Goal: Task Accomplishment & Management: Manage account settings

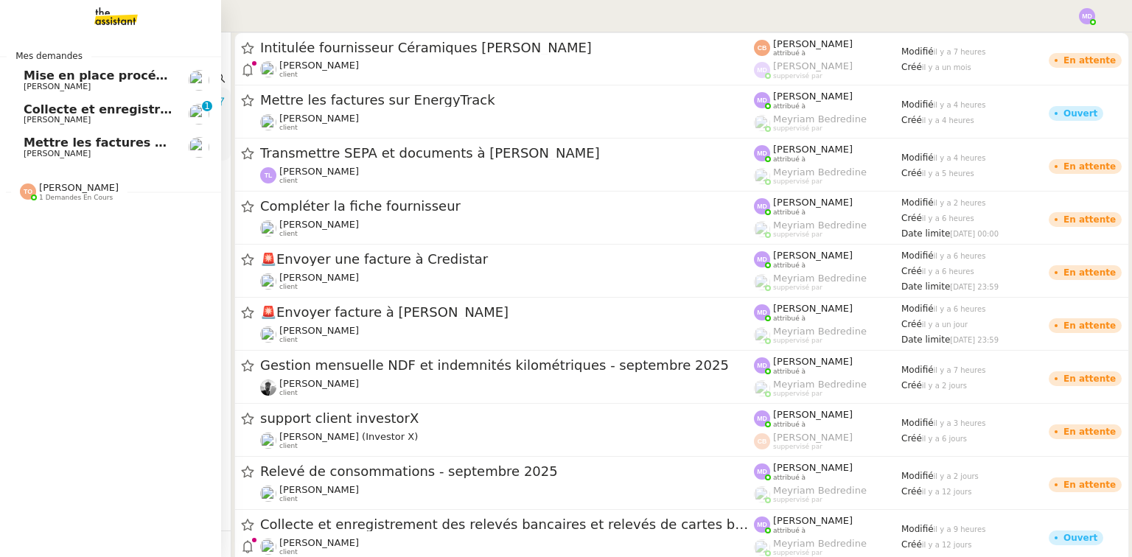
click at [80, 86] on span "[PERSON_NAME]" at bounding box center [57, 87] width 67 height 10
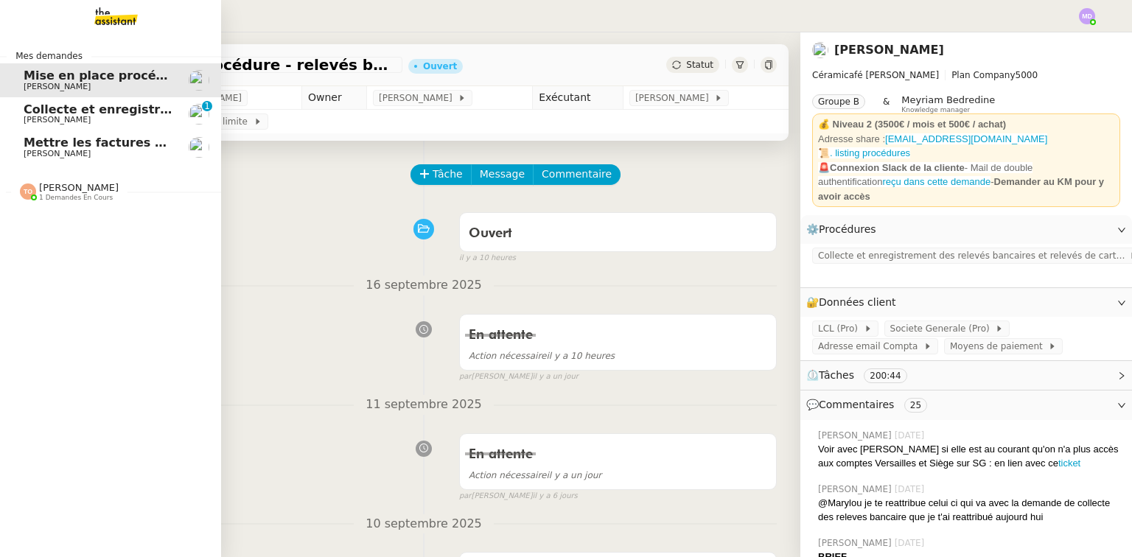
click at [47, 195] on span "1 demandes en cours" at bounding box center [76, 198] width 74 height 8
click at [29, 225] on span "Tri boite mail - septembre 2025" at bounding box center [129, 219] width 211 height 14
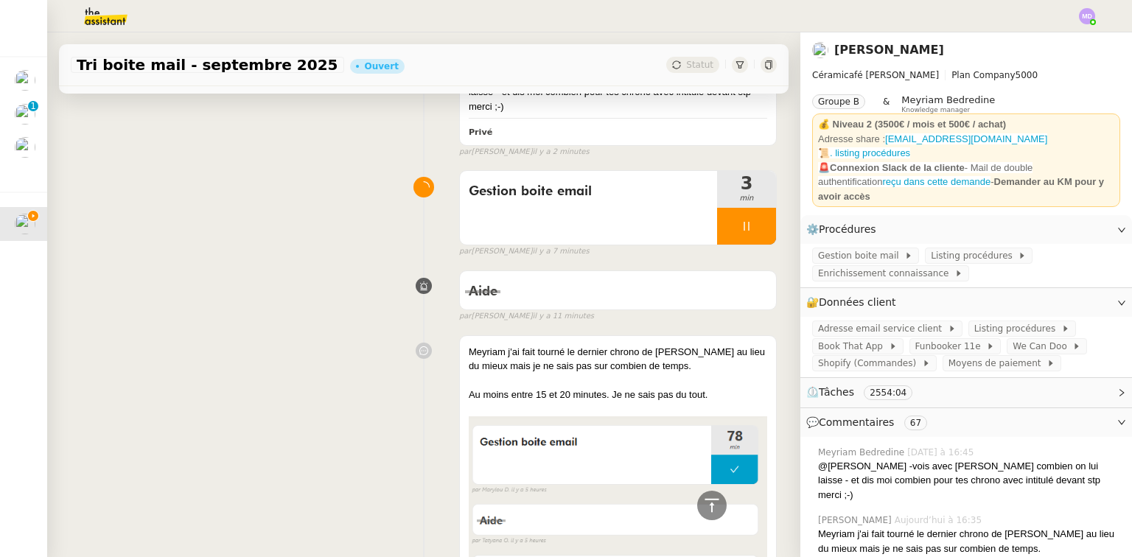
scroll to position [118, 0]
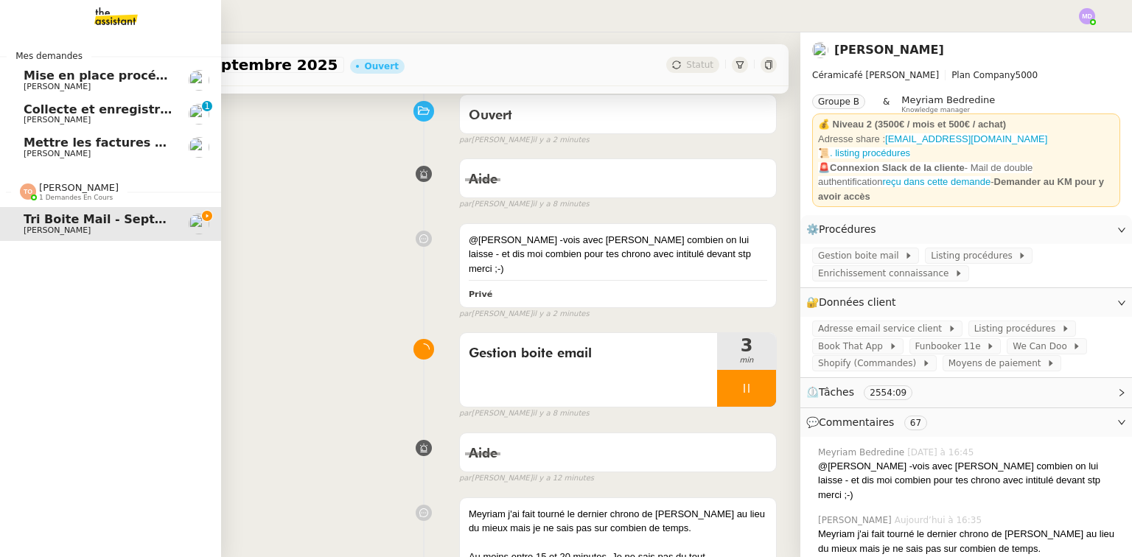
click at [79, 150] on span "[PERSON_NAME]" at bounding box center [98, 154] width 149 height 9
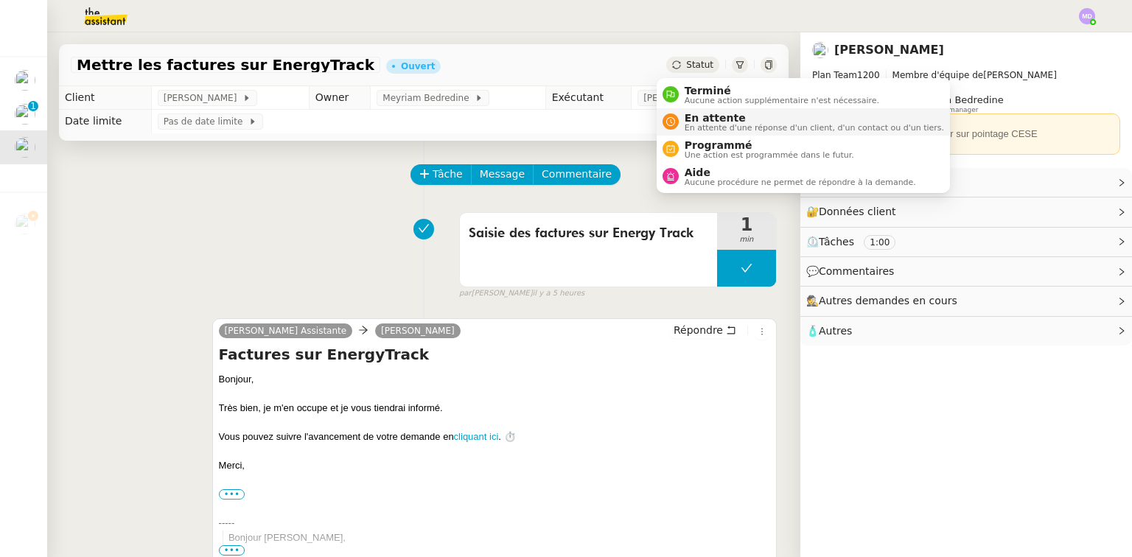
click at [695, 124] on span "En attente d'une réponse d'un client, d'un contact ou d'un tiers." at bounding box center [815, 128] width 260 height 8
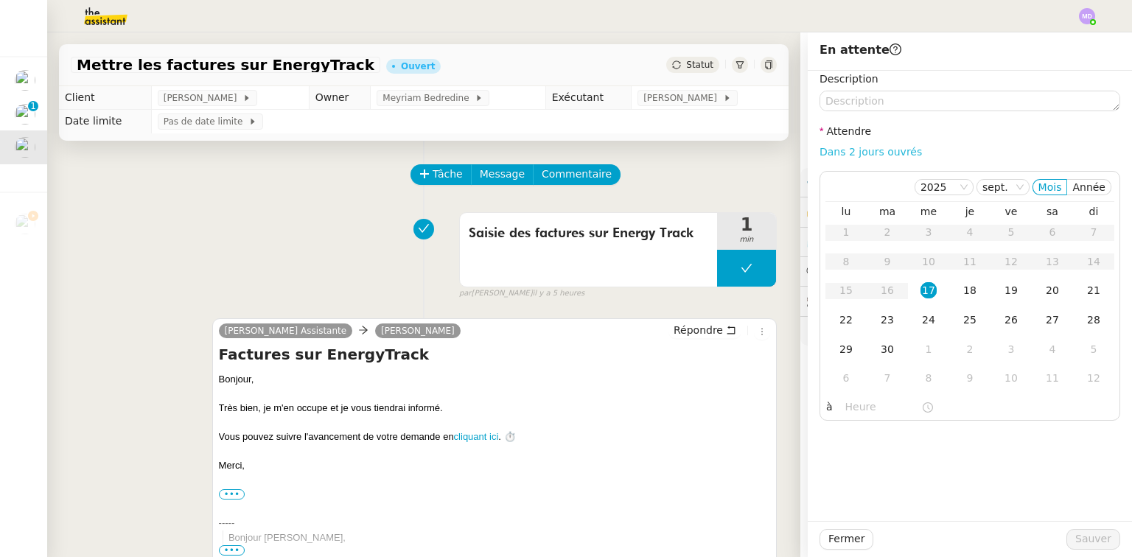
click at [843, 149] on link "Dans 2 jours ouvrés" at bounding box center [871, 152] width 102 height 12
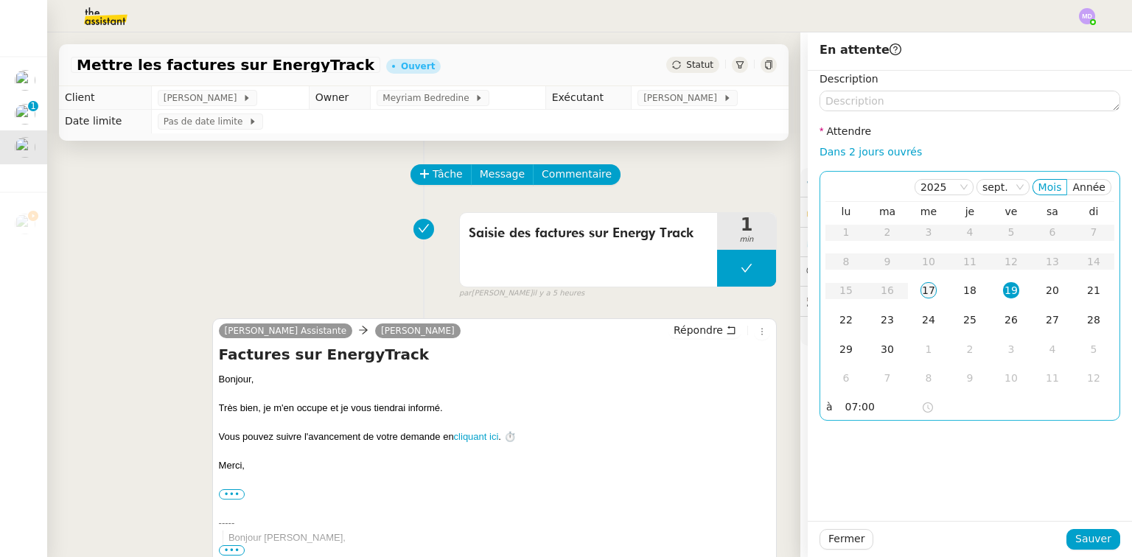
click at [926, 293] on div "17" at bounding box center [929, 290] width 16 height 16
drag, startPoint x: 843, startPoint y: 404, endPoint x: 815, endPoint y: 408, distance: 29.1
click at [820, 408] on div "[DATE] Mois Année lu ma me je ve sa di 1 2 3 4 5 6 7 8 9 10 11 12 13 14 15 16 1…" at bounding box center [970, 296] width 301 height 250
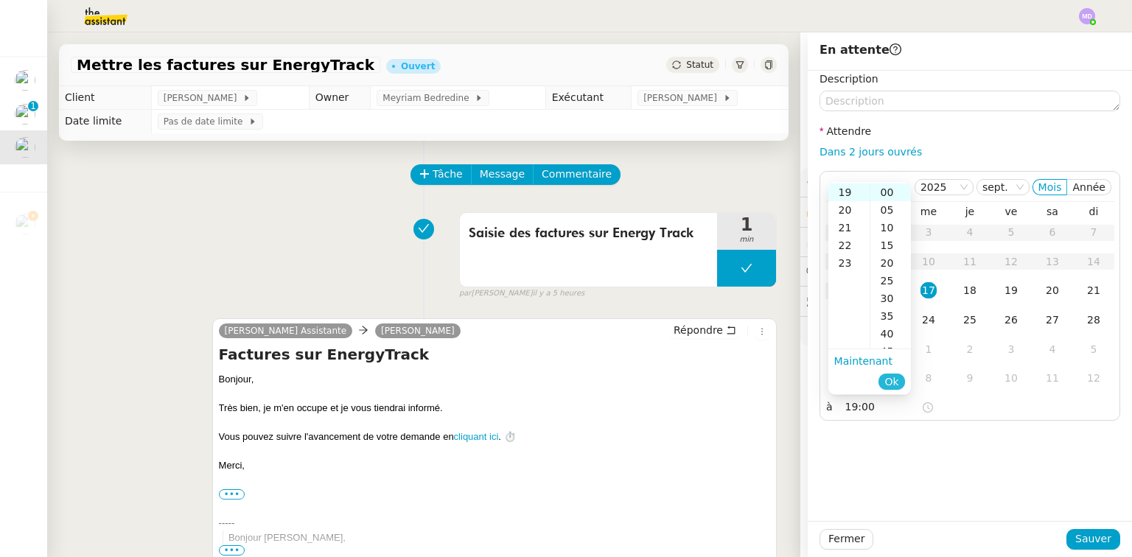
click at [891, 389] on span "Ok" at bounding box center [892, 382] width 14 height 15
type input "19:00"
click at [1088, 538] on span "Sauver" at bounding box center [1094, 539] width 36 height 17
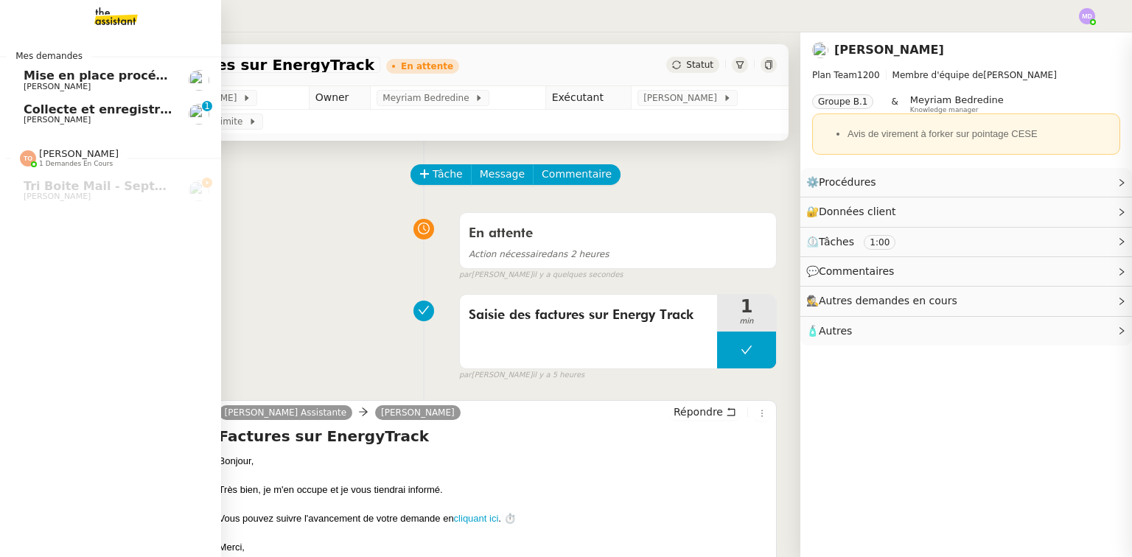
click at [38, 113] on span "Collecte et enregistrement des relevés bancaires et relevés de cartes bancaires…" at bounding box center [351, 109] width 655 height 14
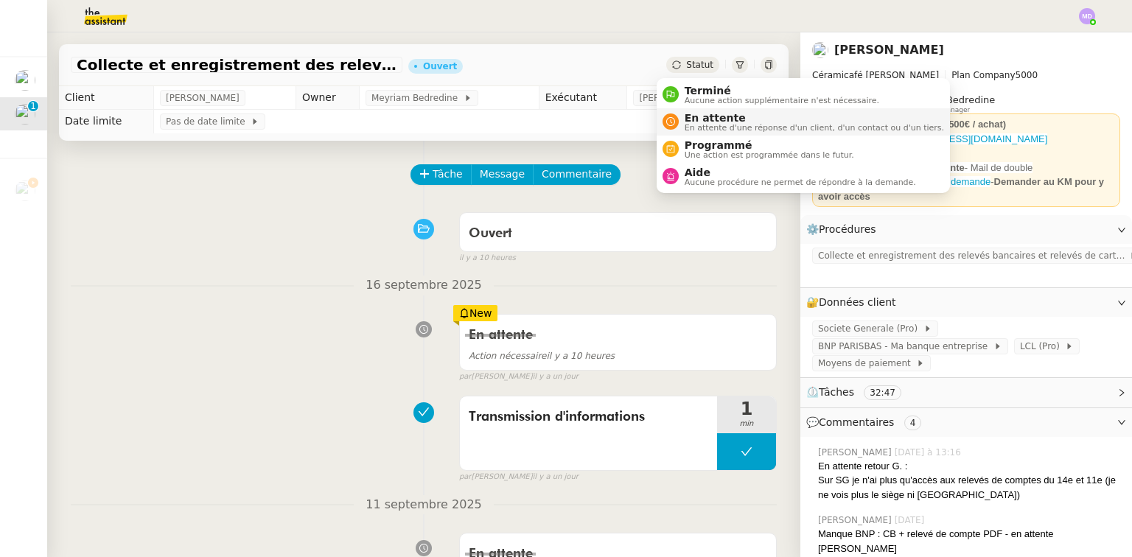
click at [702, 112] on span "En attente" at bounding box center [815, 118] width 260 height 12
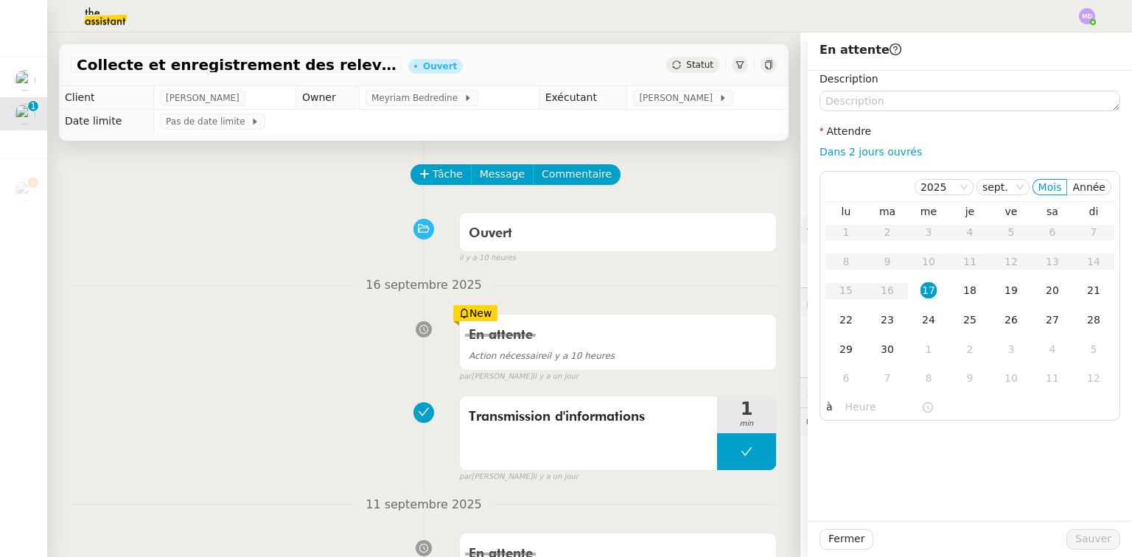
click at [885, 139] on div "Description Attendre Dans 2 jours ouvrés [DATE] Mois Année lu ma me je ve sa di…" at bounding box center [970, 246] width 301 height 350
click at [883, 148] on link "Dans 2 jours ouvrés" at bounding box center [871, 152] width 102 height 12
type input "07:00"
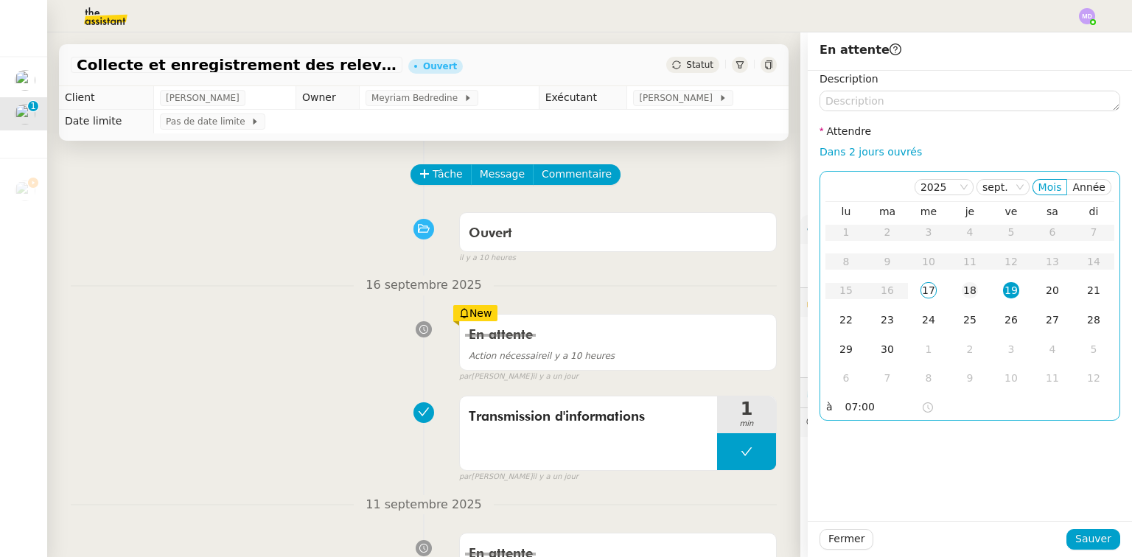
click at [962, 295] on div "18" at bounding box center [970, 290] width 16 height 16
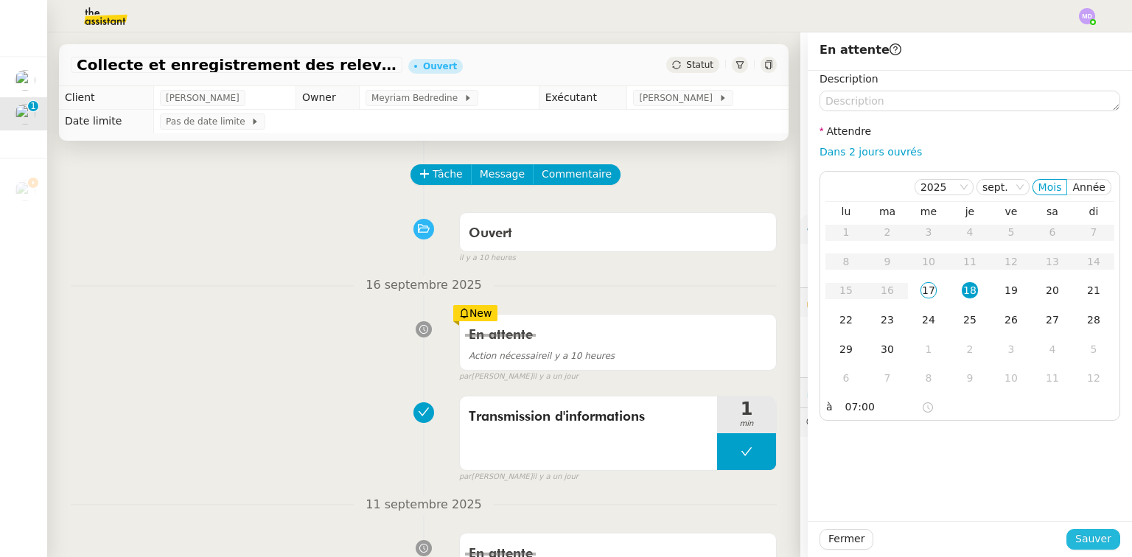
click at [1082, 534] on span "Sauver" at bounding box center [1094, 539] width 36 height 17
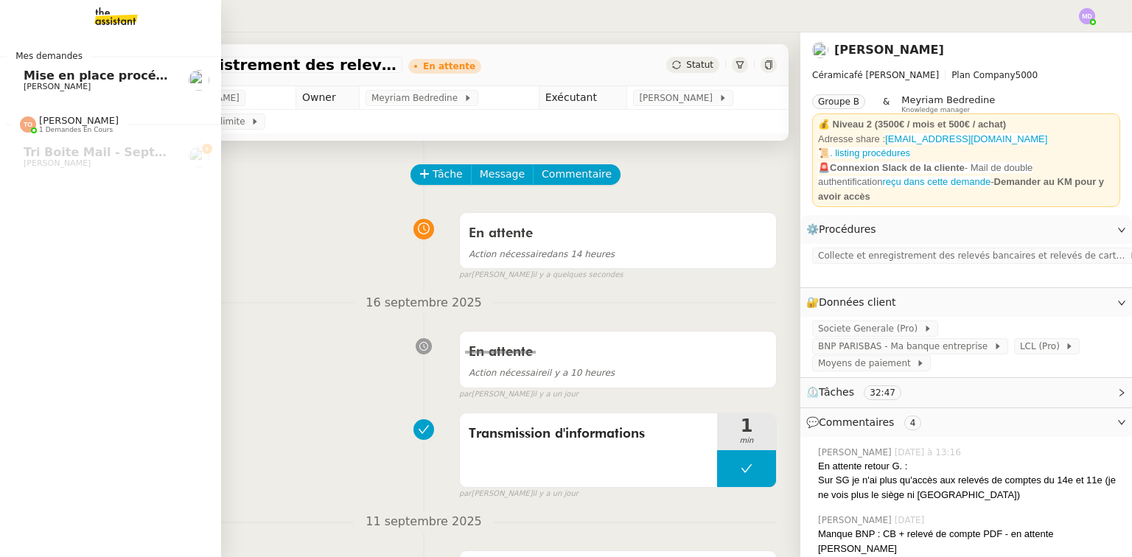
click at [38, 87] on span "[PERSON_NAME]" at bounding box center [57, 87] width 67 height 10
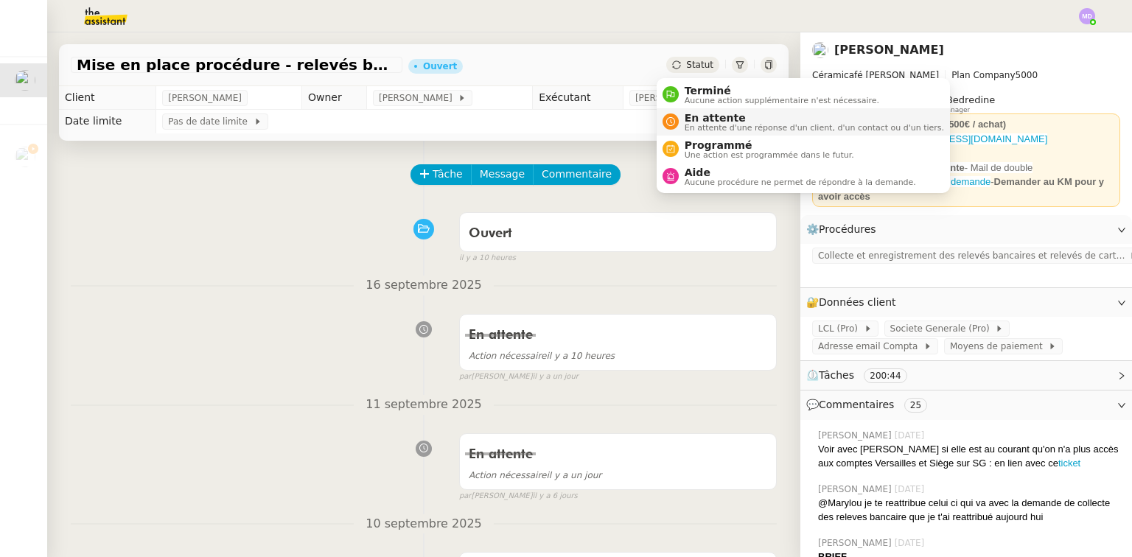
click at [703, 112] on span "En attente" at bounding box center [815, 118] width 260 height 12
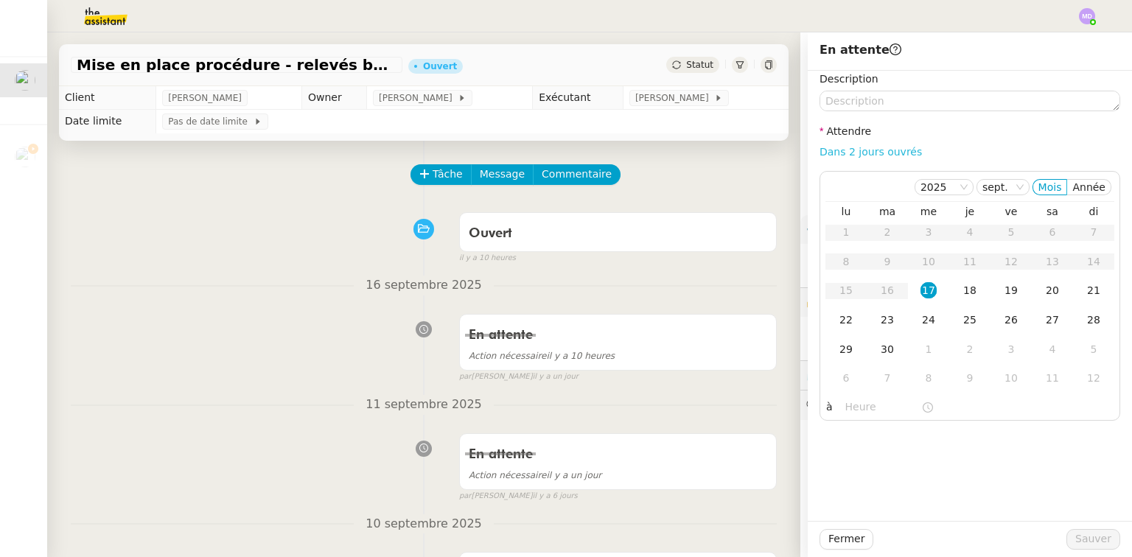
click at [860, 150] on link "Dans 2 jours ouvrés" at bounding box center [871, 152] width 102 height 12
type input "07:00"
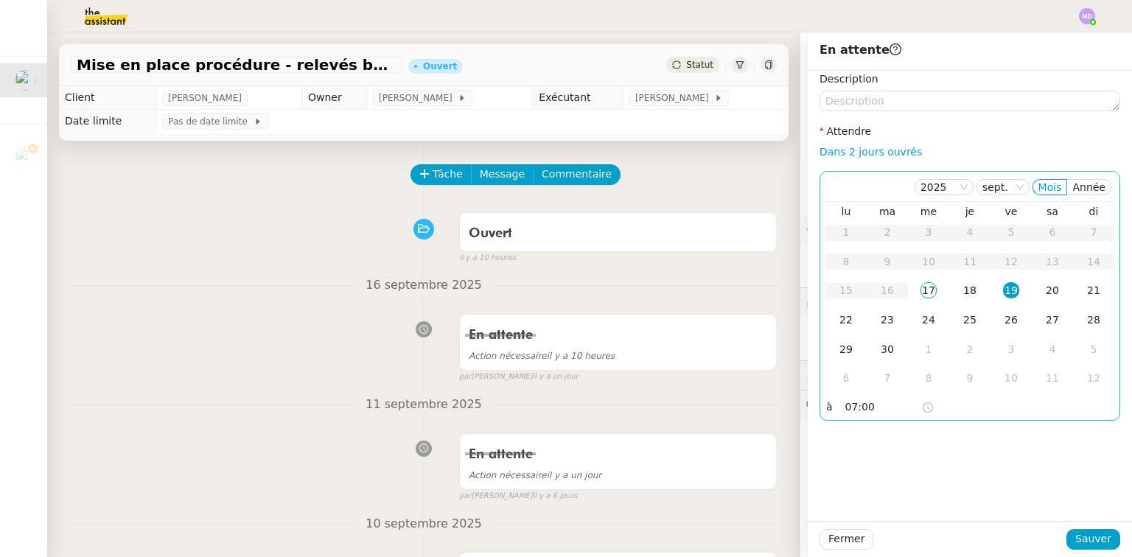
click at [962, 290] on div "18" at bounding box center [970, 290] width 16 height 16
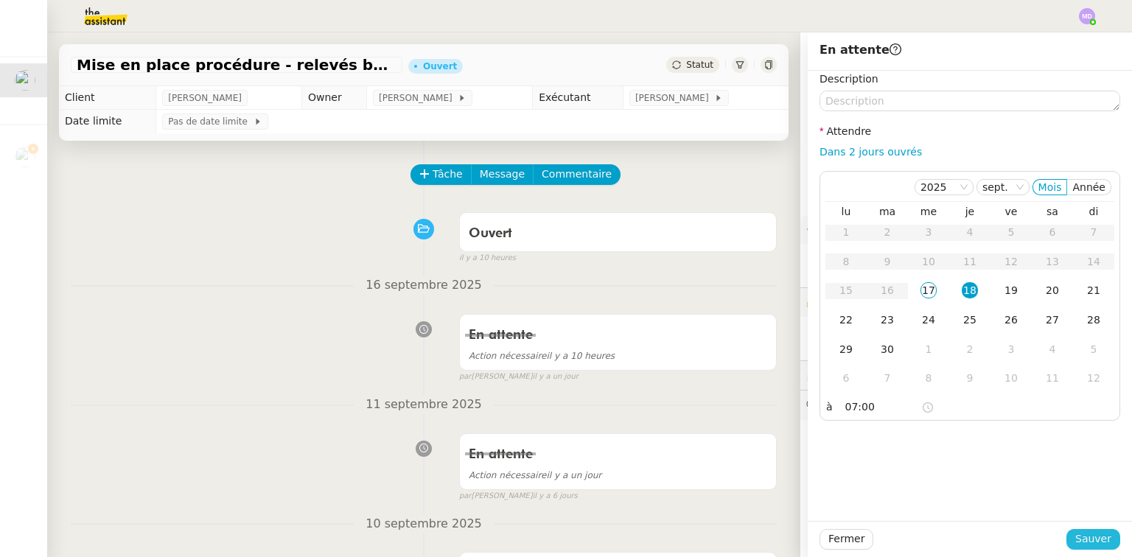
click at [1076, 535] on span "Sauver" at bounding box center [1094, 539] width 36 height 17
